Goal: Navigation & Orientation: Find specific page/section

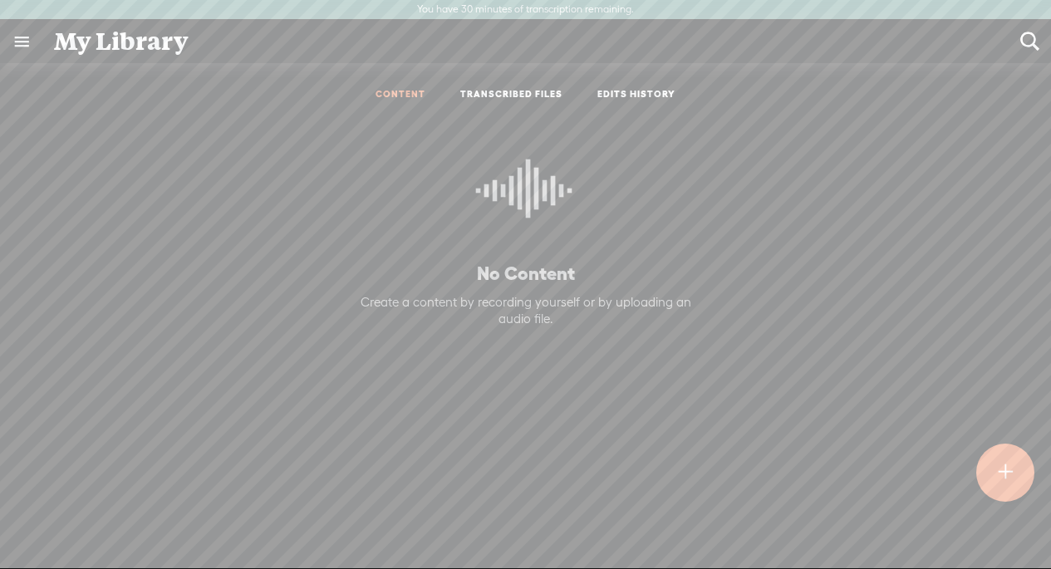
click at [20, 46] on link at bounding box center [21, 41] width 43 height 43
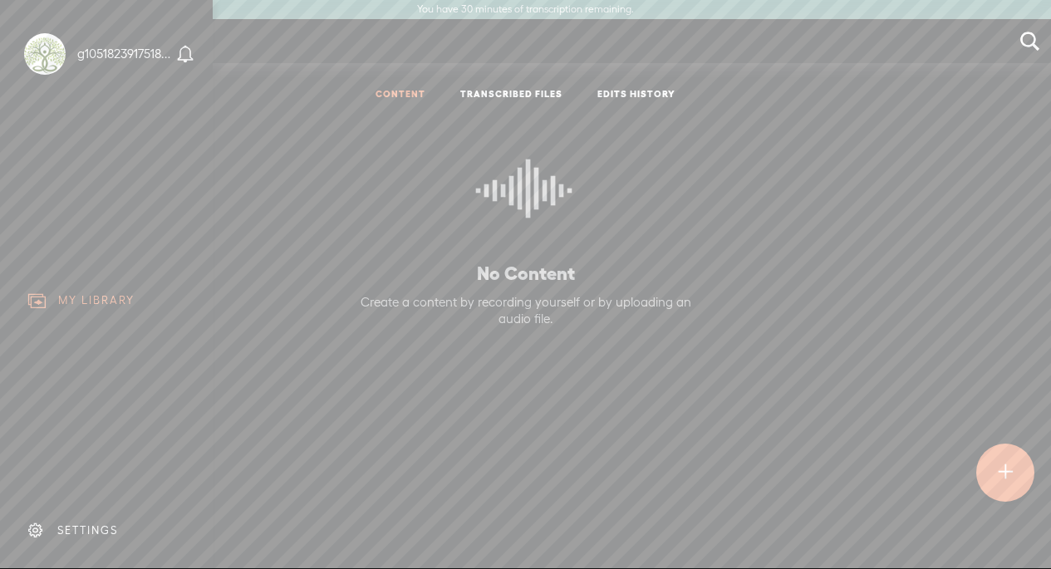
click at [345, 438] on body "You have 30 minutes of transcription remaining. Upgrade to increase your limit …" at bounding box center [525, 284] width 1051 height 568
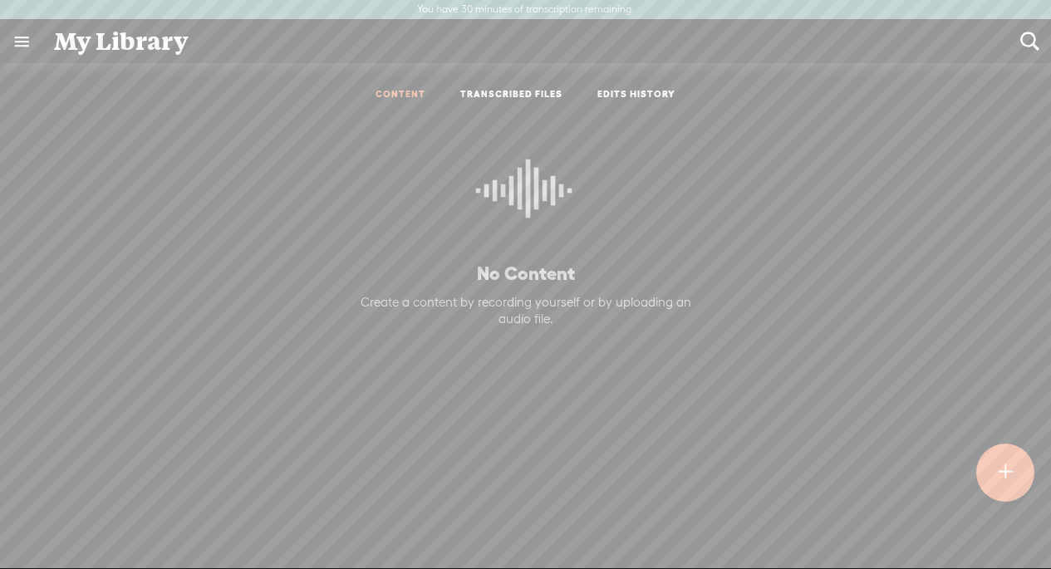
click at [155, 48] on div "My Library" at bounding box center [525, 41] width 966 height 43
click at [19, 37] on link at bounding box center [21, 41] width 43 height 43
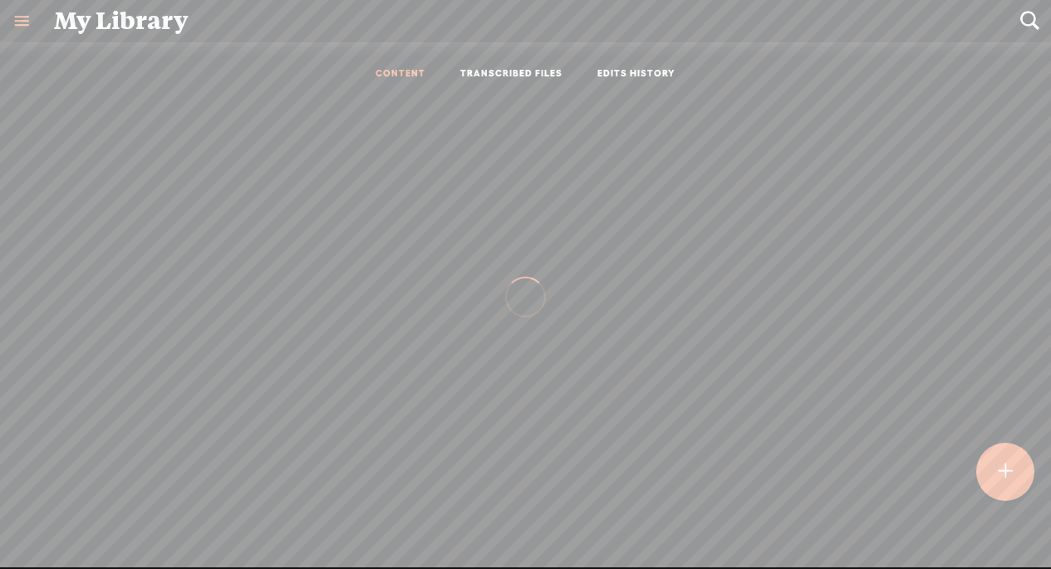
scroll to position [1, 0]
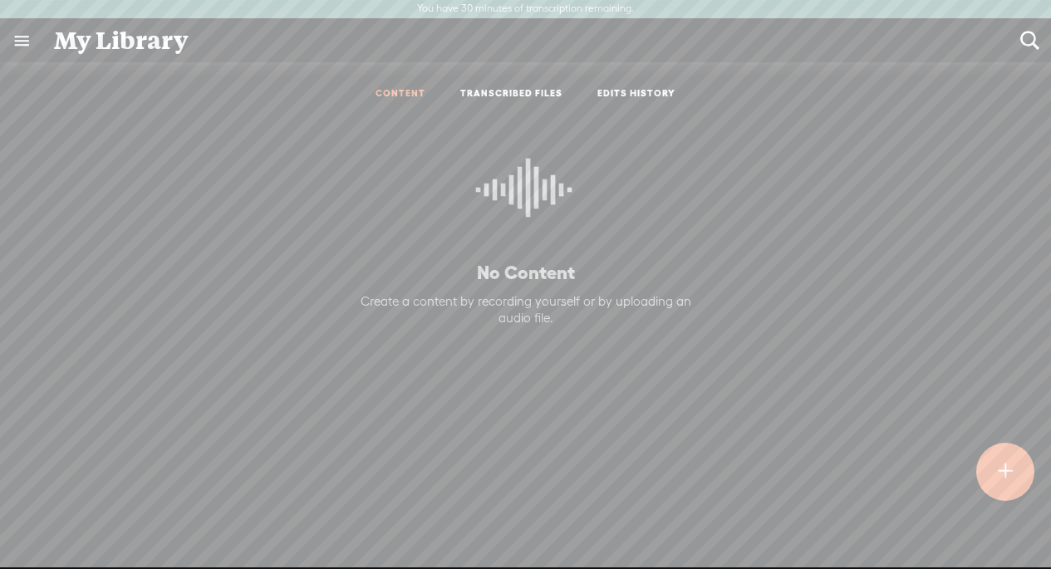
click at [25, 37] on link at bounding box center [21, 40] width 43 height 43
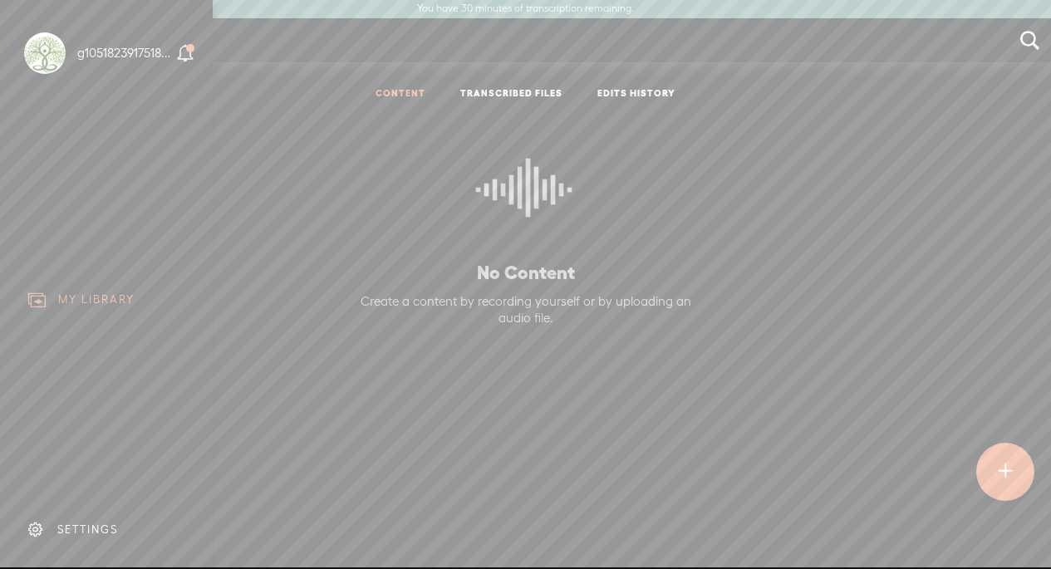
click at [188, 53] on icon at bounding box center [185, 53] width 19 height 19
